Goal: Navigation & Orientation: Find specific page/section

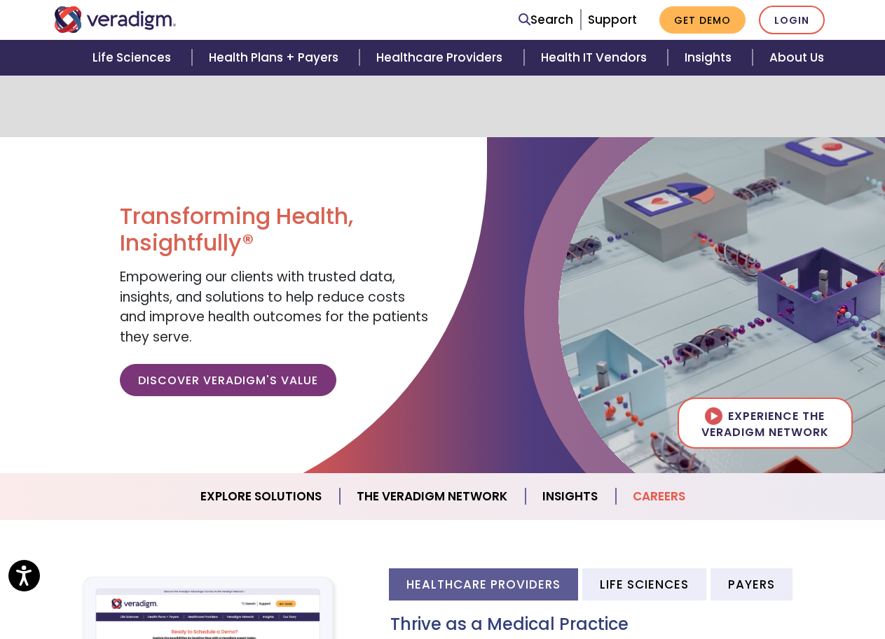
scroll to position [280, 0]
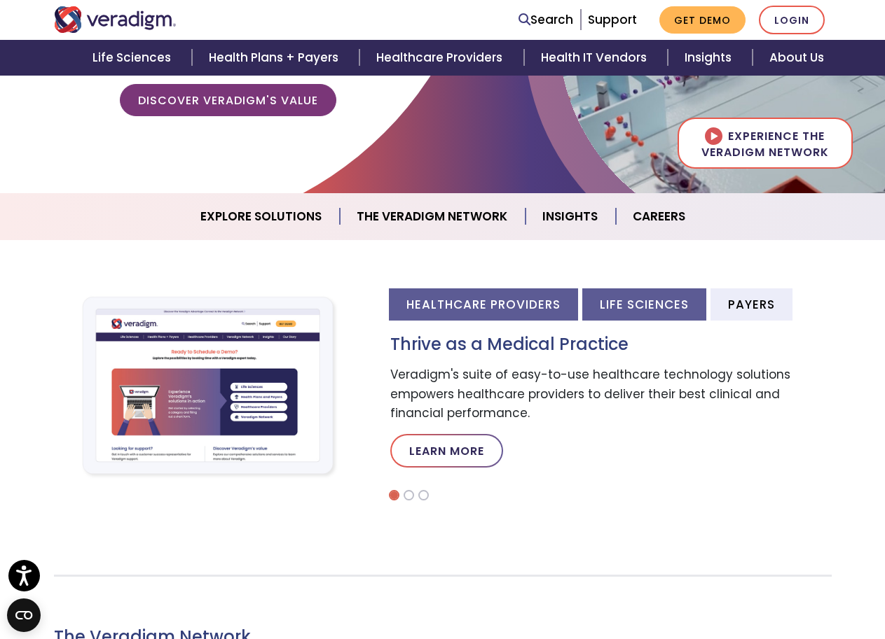
click at [647, 298] on li "Life Sciences" at bounding box center [644, 305] width 124 height 32
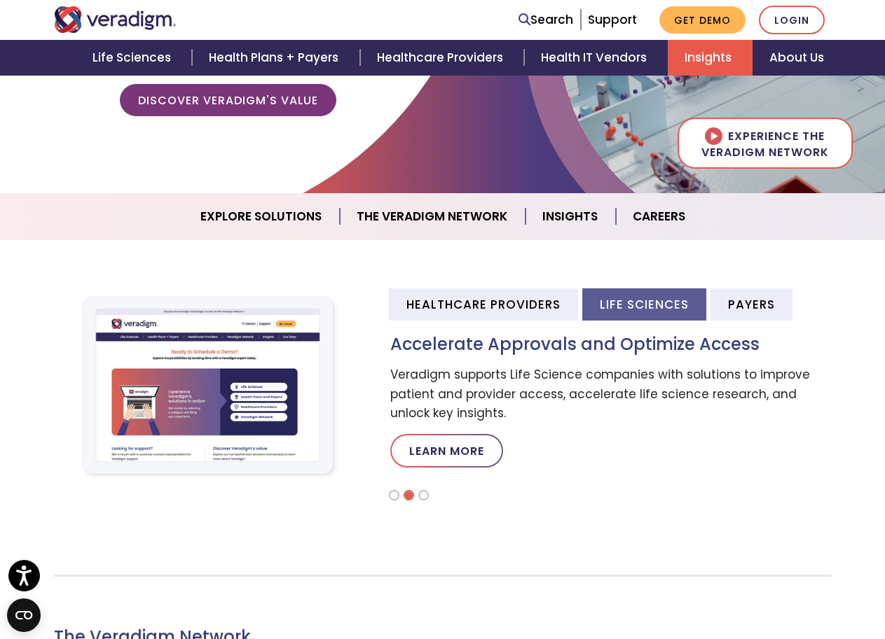
click at [707, 55] on link "Insights" at bounding box center [709, 58] width 85 height 36
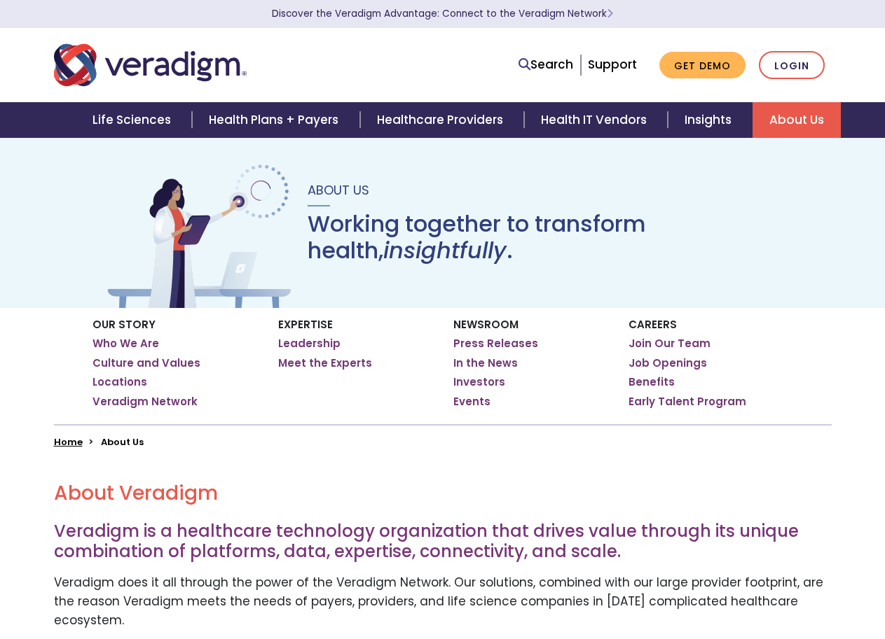
click at [793, 122] on link "About Us" at bounding box center [796, 120] width 88 height 36
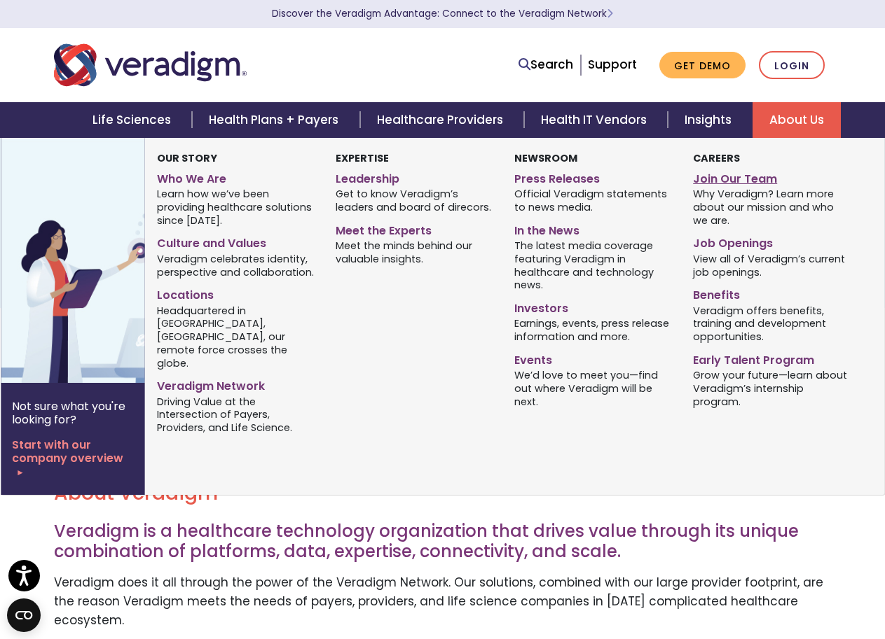
click at [756, 181] on link "Join Our Team" at bounding box center [772, 177] width 158 height 20
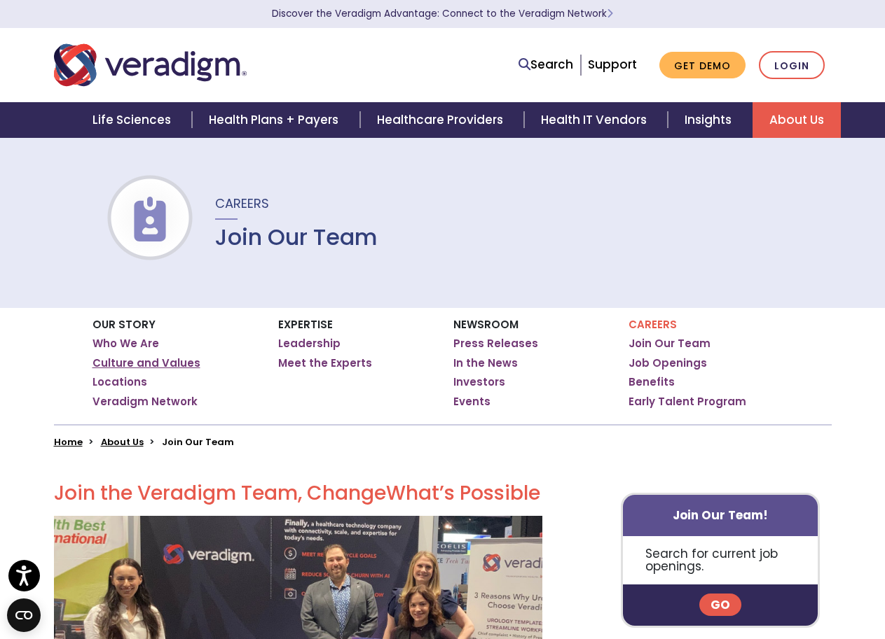
click at [127, 361] on link "Culture and Values" at bounding box center [146, 363] width 108 height 14
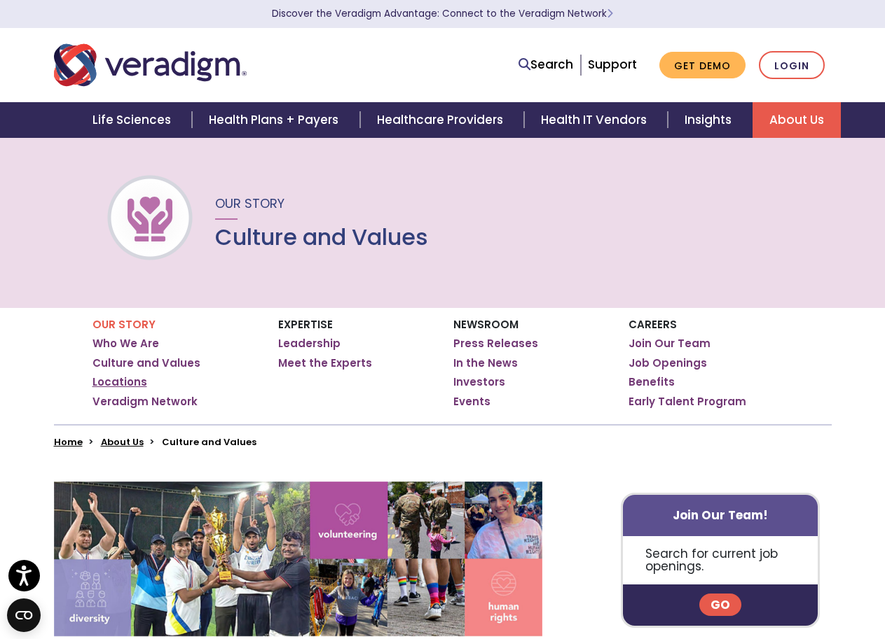
click at [131, 380] on link "Locations" at bounding box center [119, 382] width 55 height 14
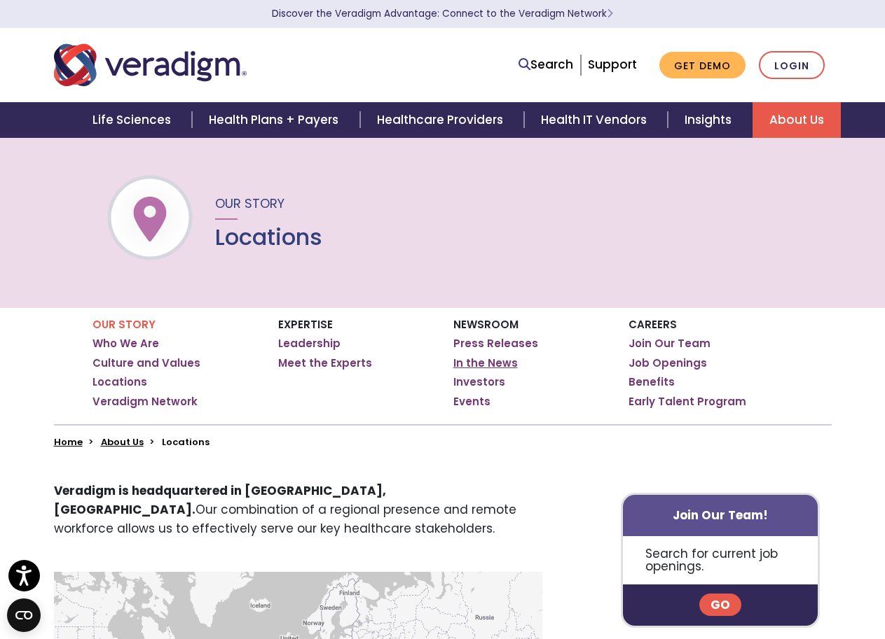
click at [501, 362] on link "In the News" at bounding box center [485, 363] width 64 height 14
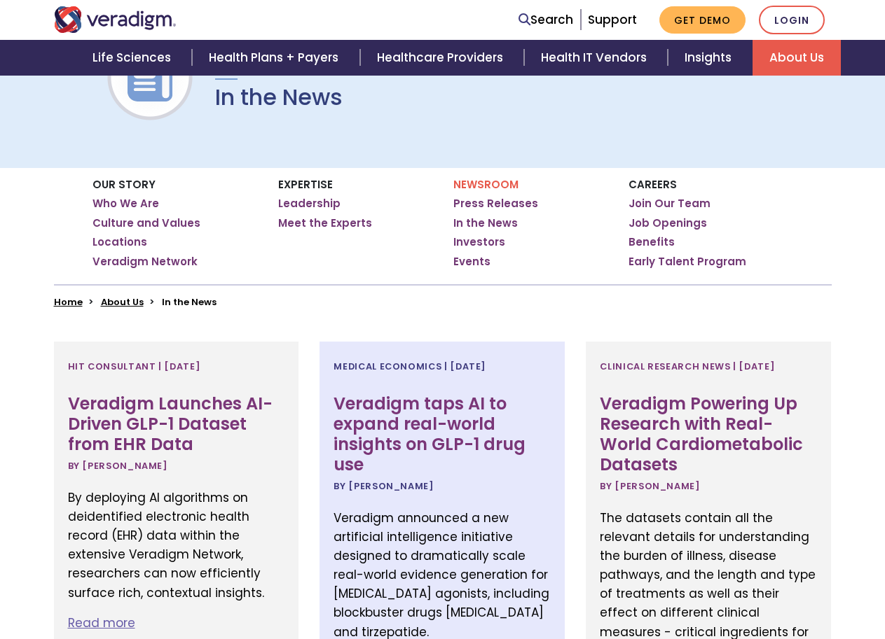
scroll to position [140, 0]
